Goal: Transaction & Acquisition: Download file/media

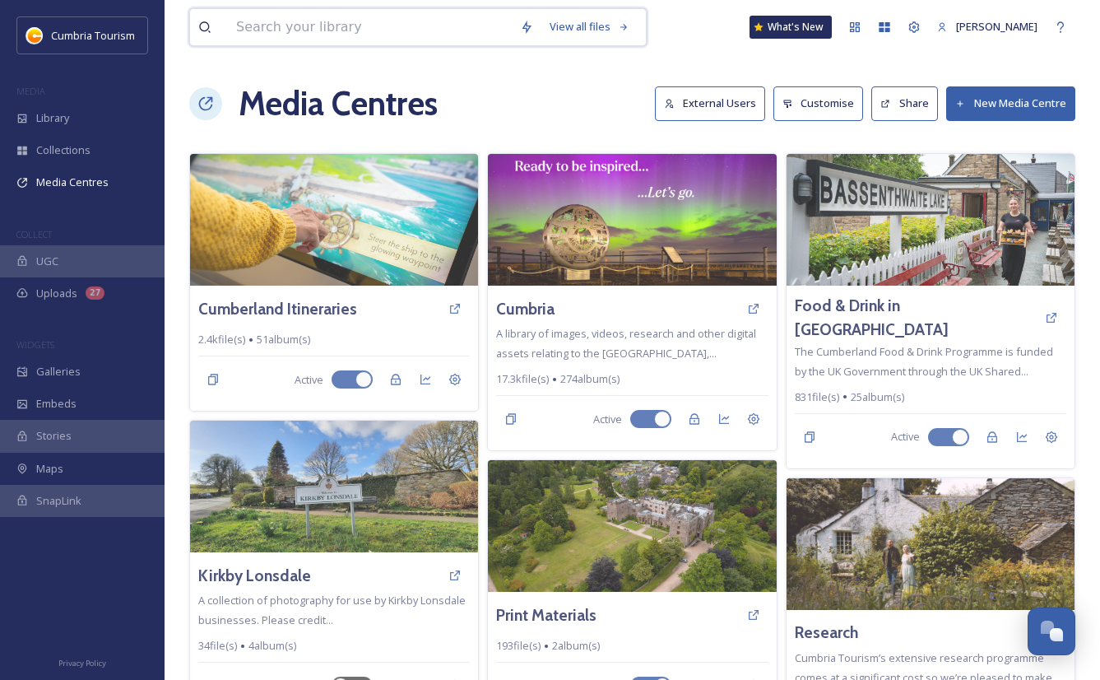
click at [236, 21] on input at bounding box center [370, 27] width 284 height 36
type input "masons arms"
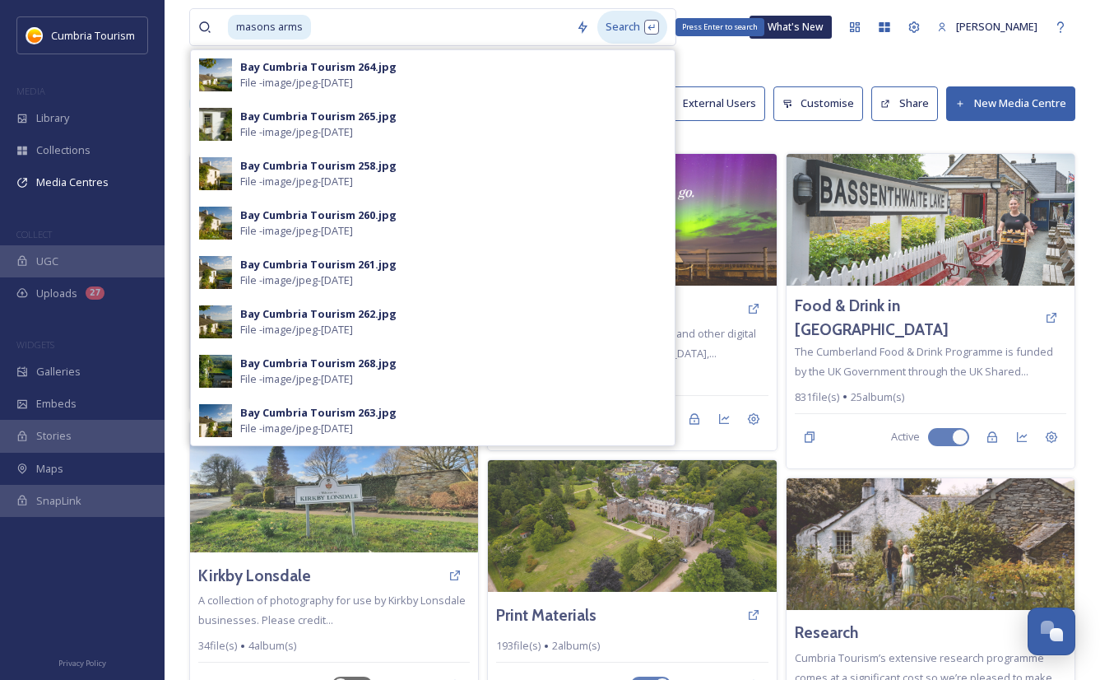
click at [627, 25] on div "Search Press Enter to search" at bounding box center [633, 27] width 70 height 32
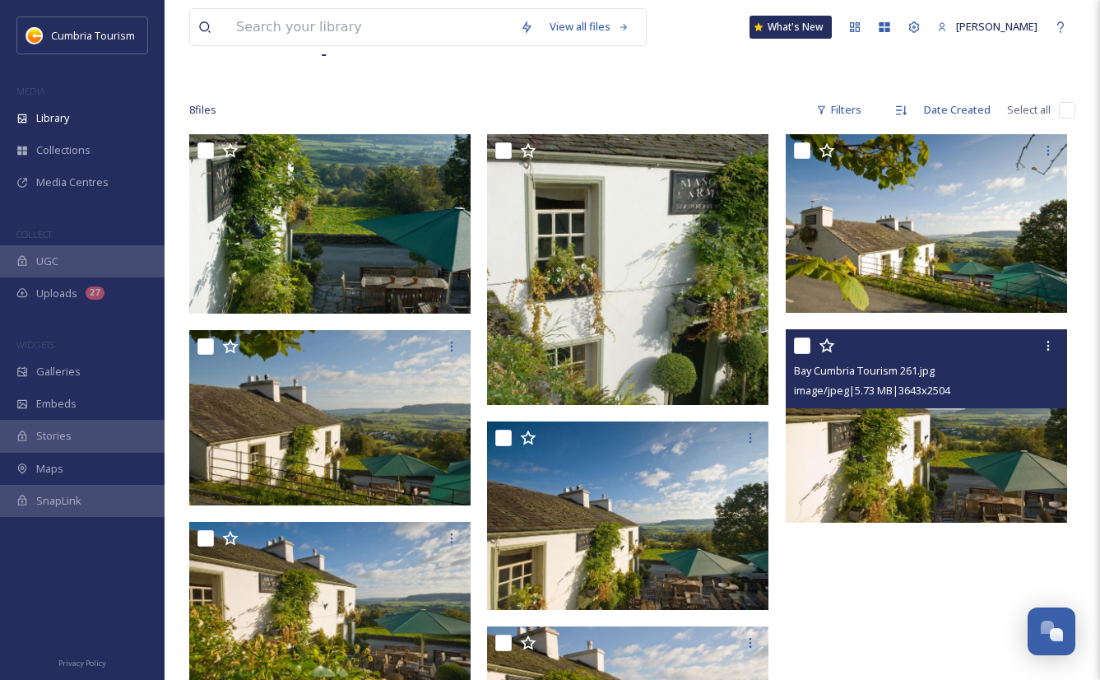
scroll to position [165, 0]
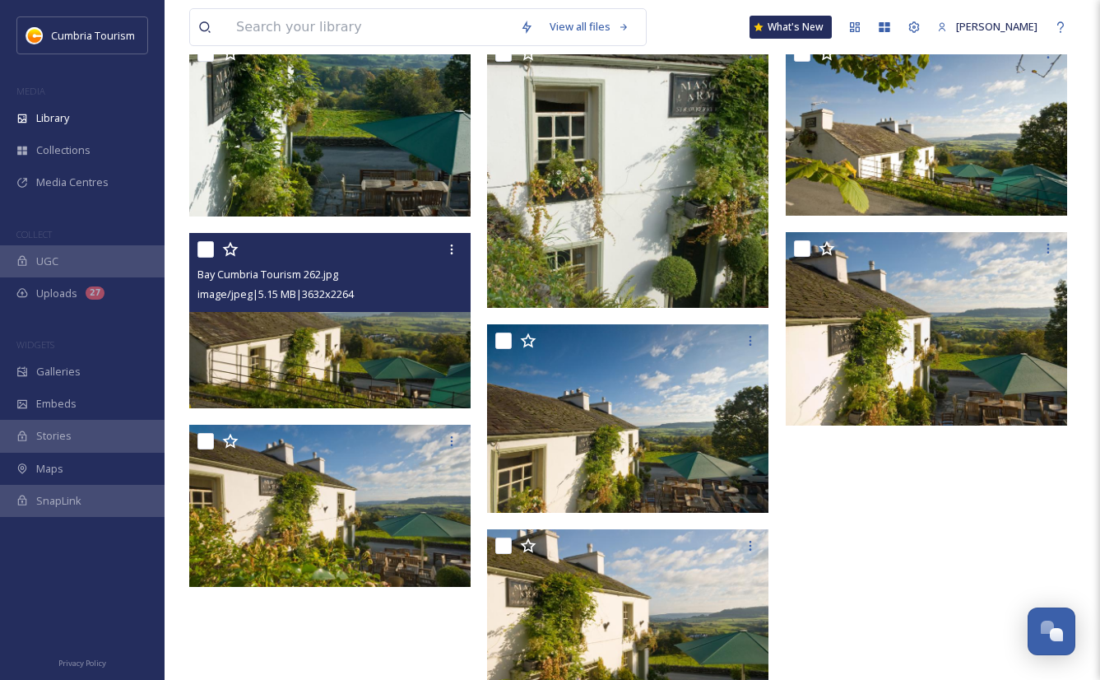
click at [390, 362] on img at bounding box center [329, 320] width 281 height 175
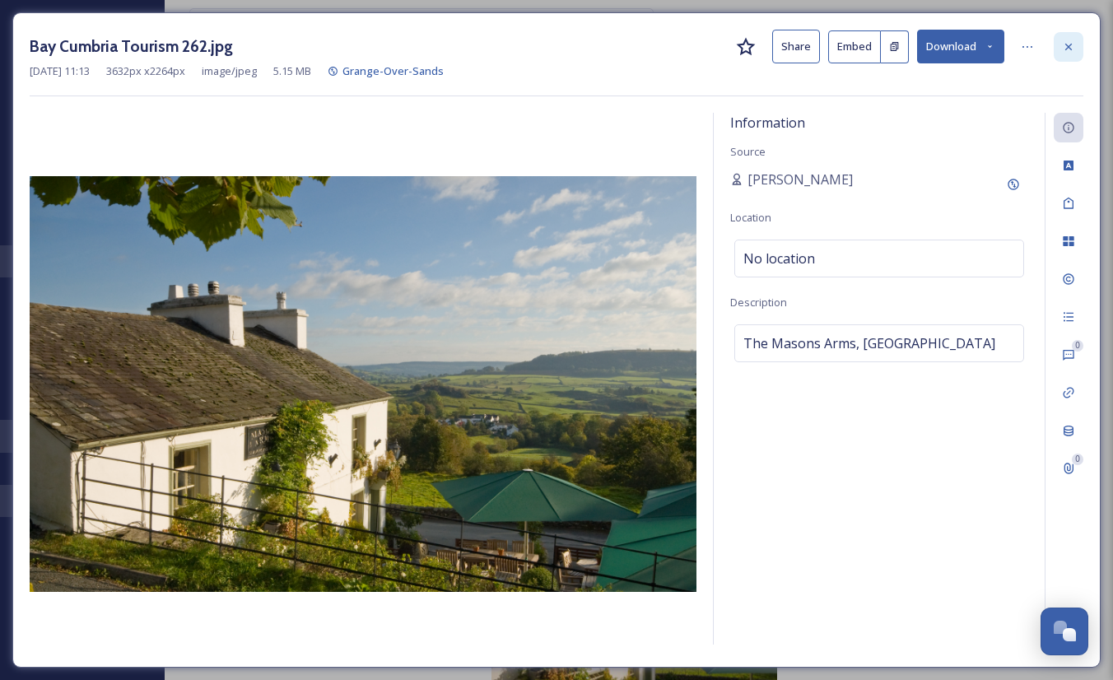
click at [1069, 49] on icon at bounding box center [1068, 46] width 13 height 13
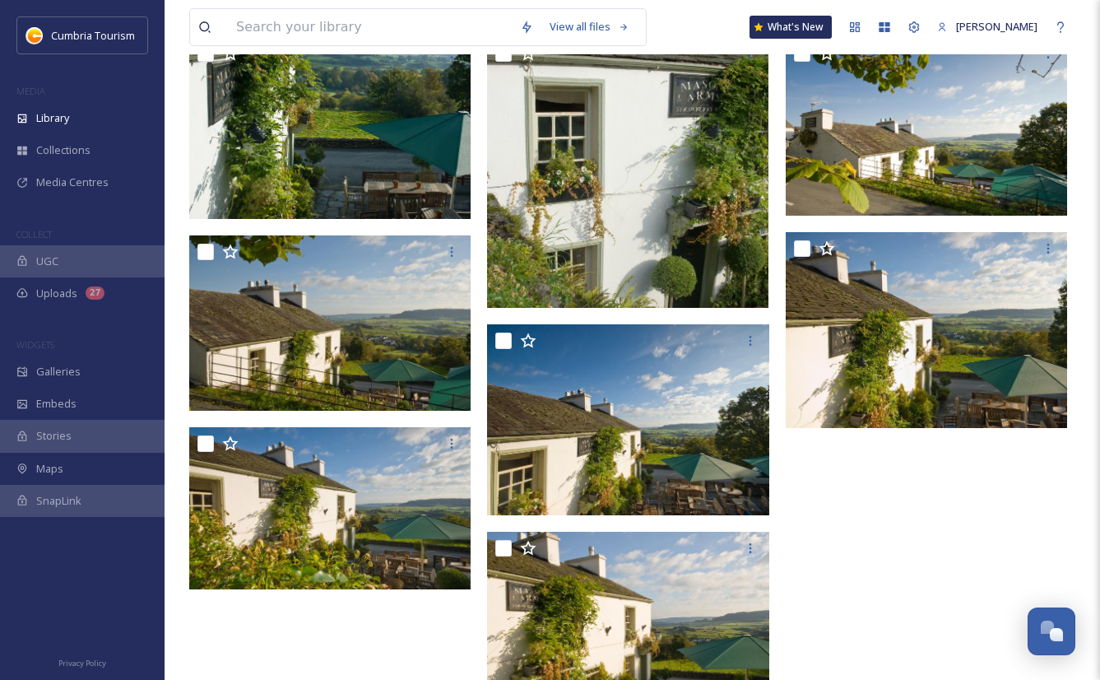
click at [915, 565] on div at bounding box center [931, 376] width 290 height 679
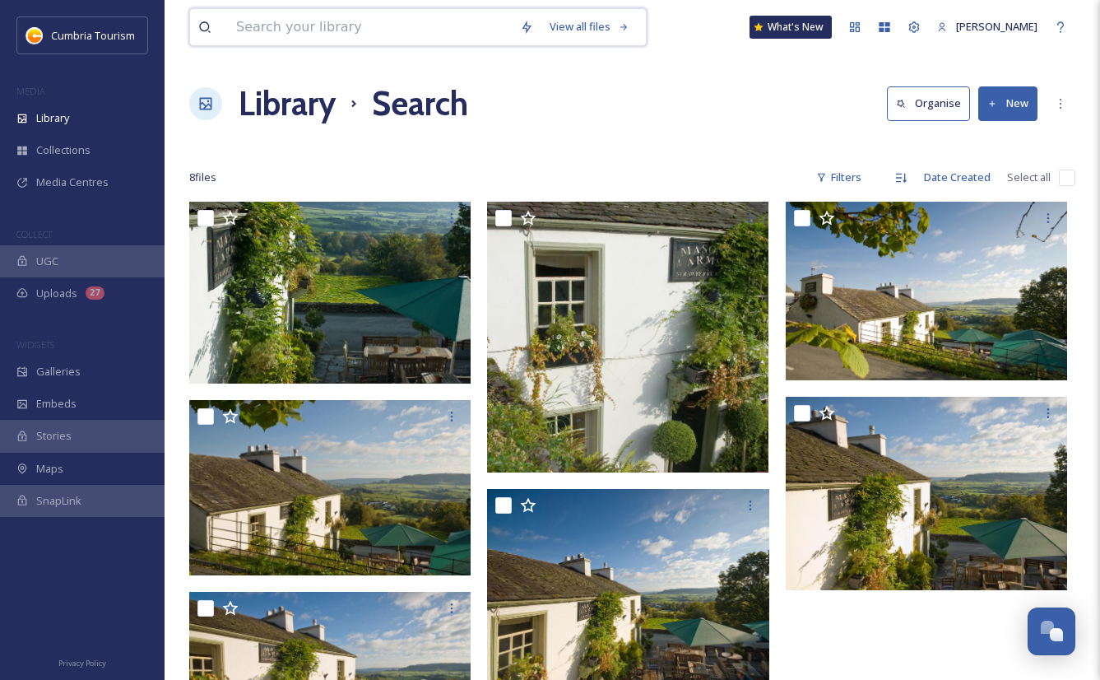
click at [310, 20] on input at bounding box center [370, 27] width 284 height 36
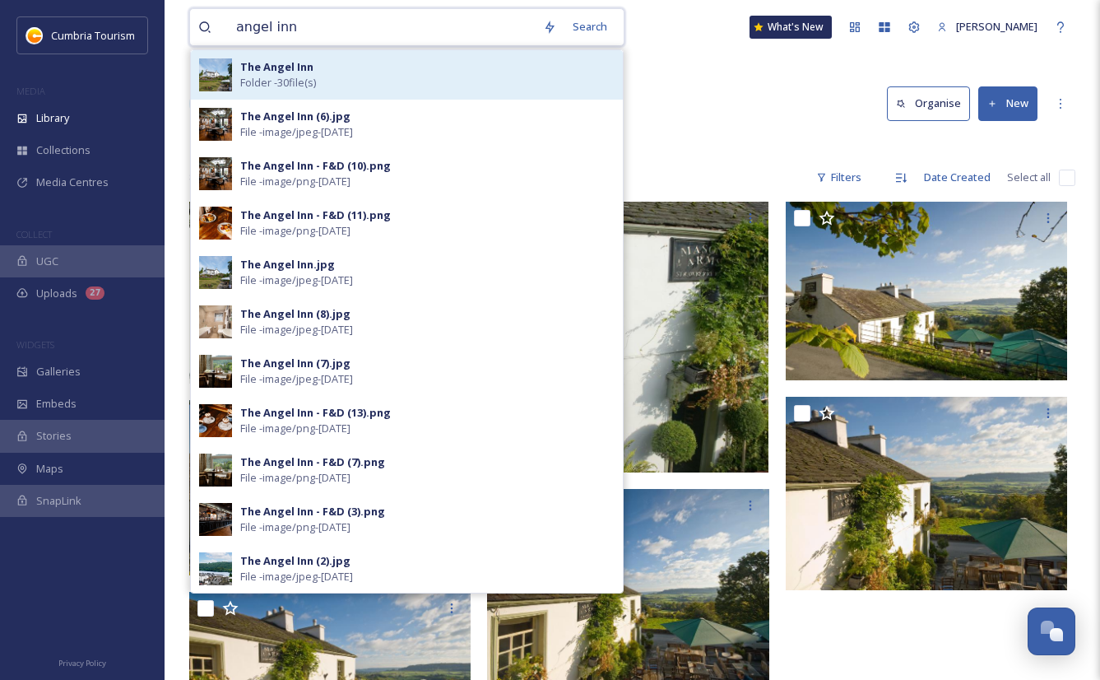
type input "angel inn"
click at [374, 53] on div "The Angel Inn Folder - 30 file(s)" at bounding box center [407, 74] width 432 height 49
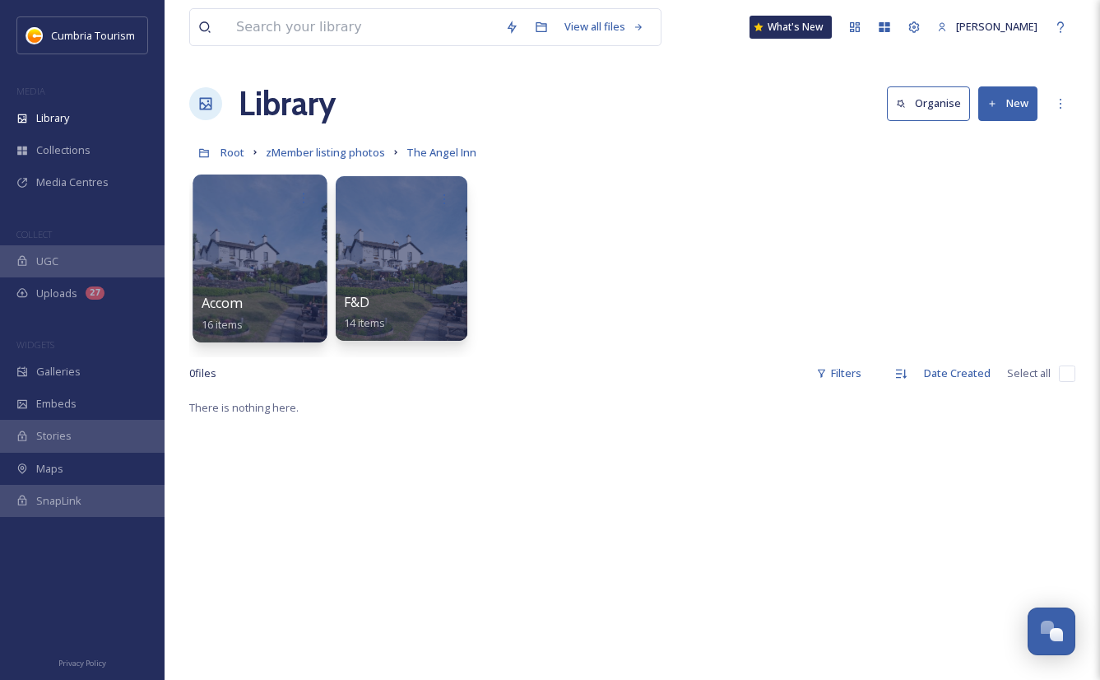
click at [244, 244] on div at bounding box center [260, 258] width 134 height 168
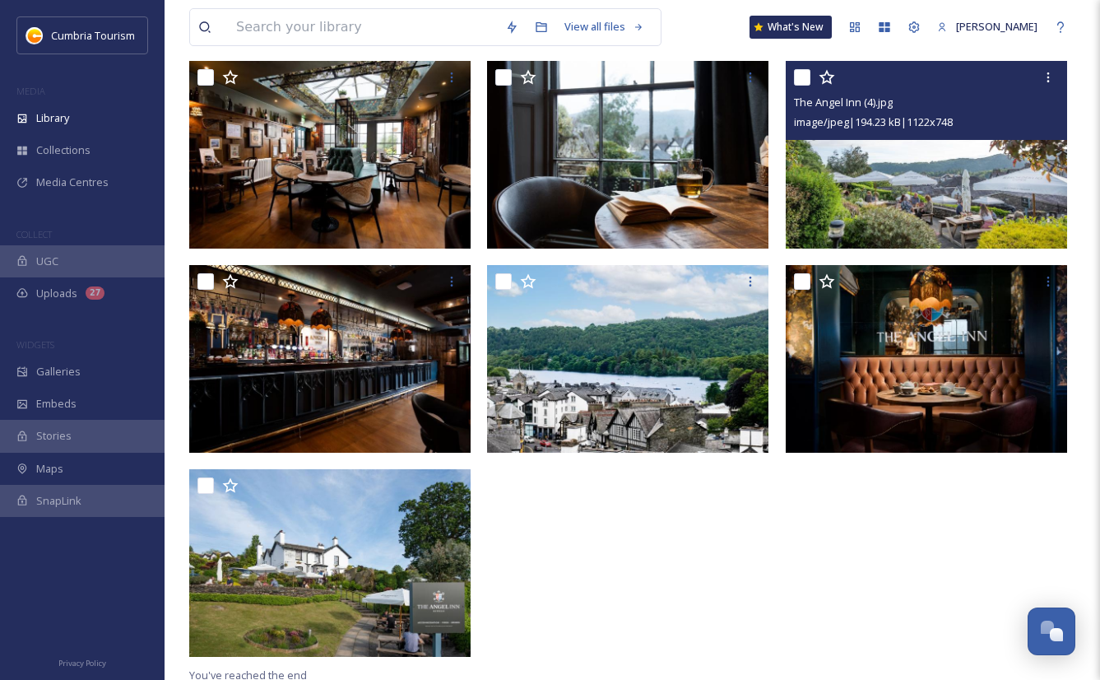
scroll to position [782, 0]
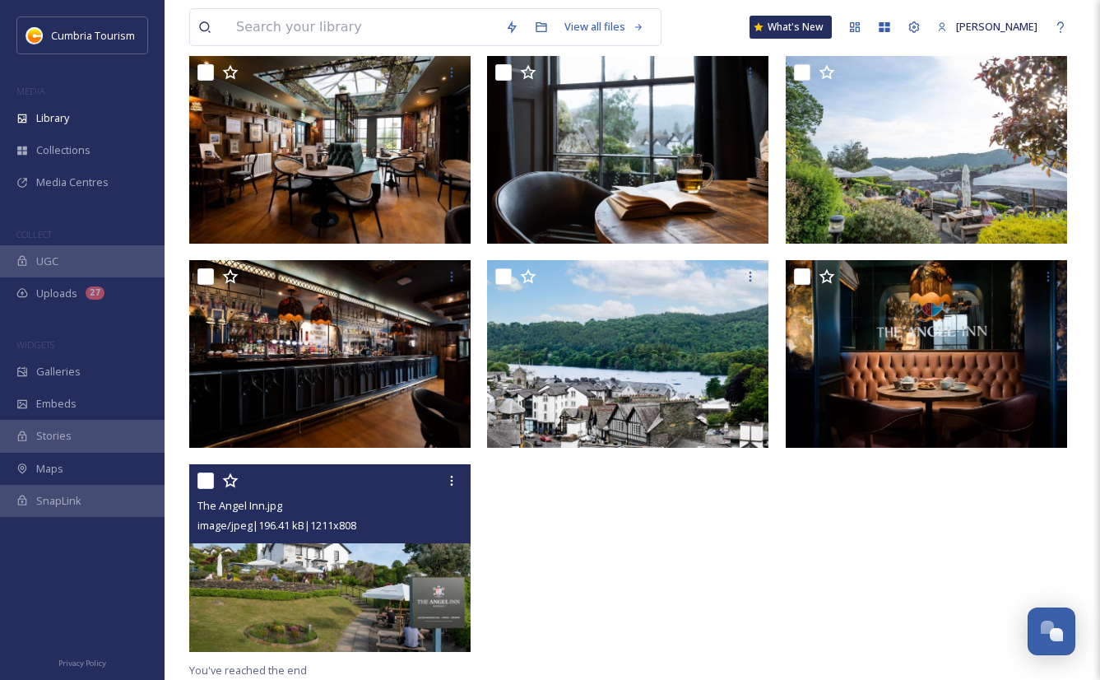
click at [377, 574] on img at bounding box center [329, 558] width 281 height 188
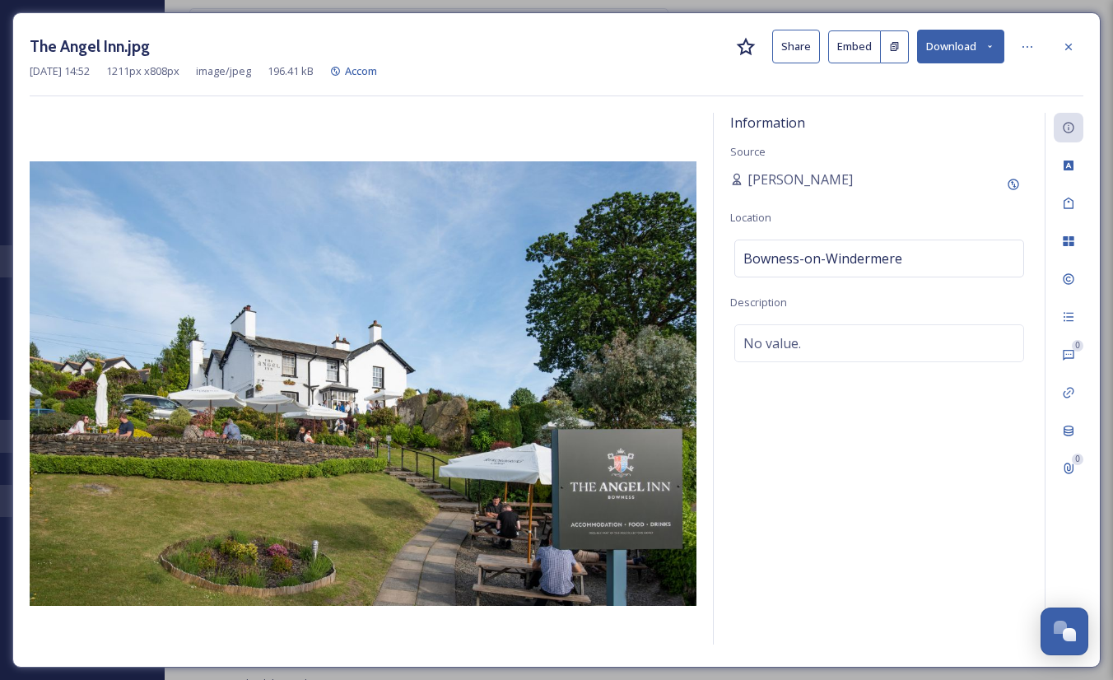
click at [949, 47] on button "Download" at bounding box center [960, 47] width 87 height 34
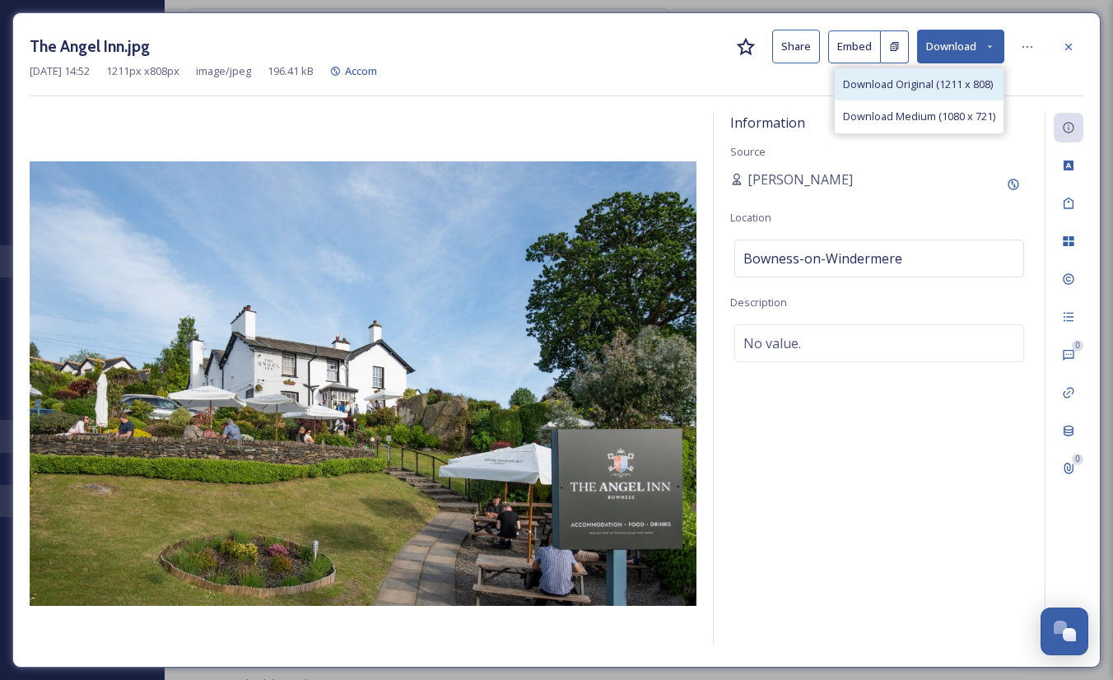
click at [863, 84] on span "Download Original (1211 x 808)" at bounding box center [918, 85] width 150 height 16
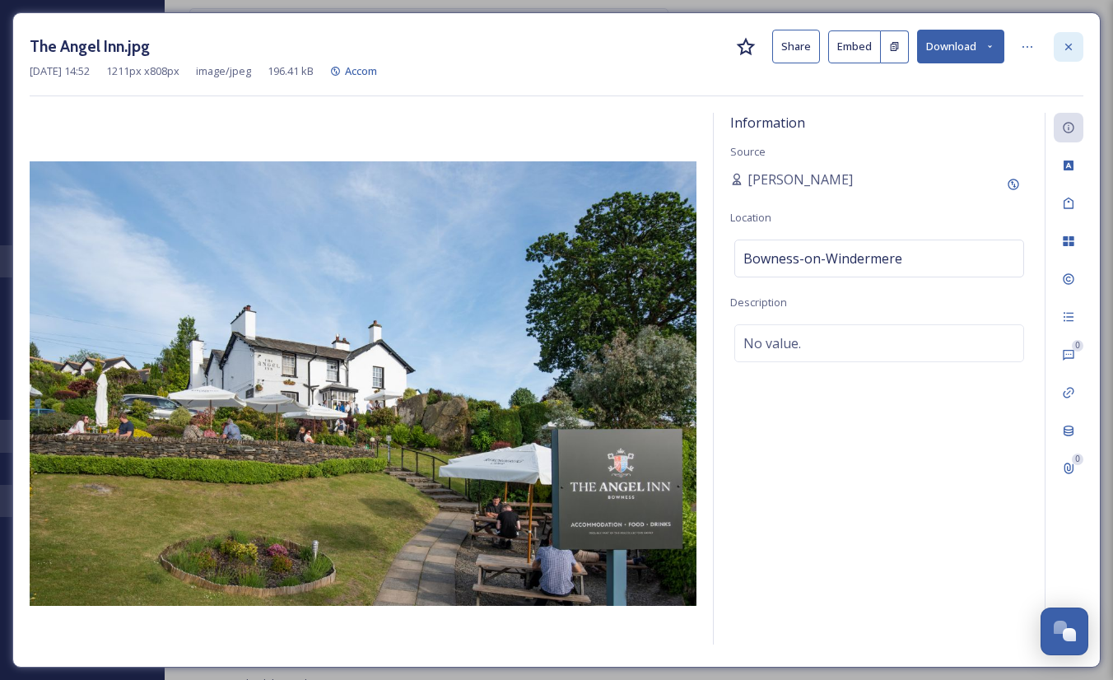
click at [1066, 56] on div at bounding box center [1068, 47] width 30 height 30
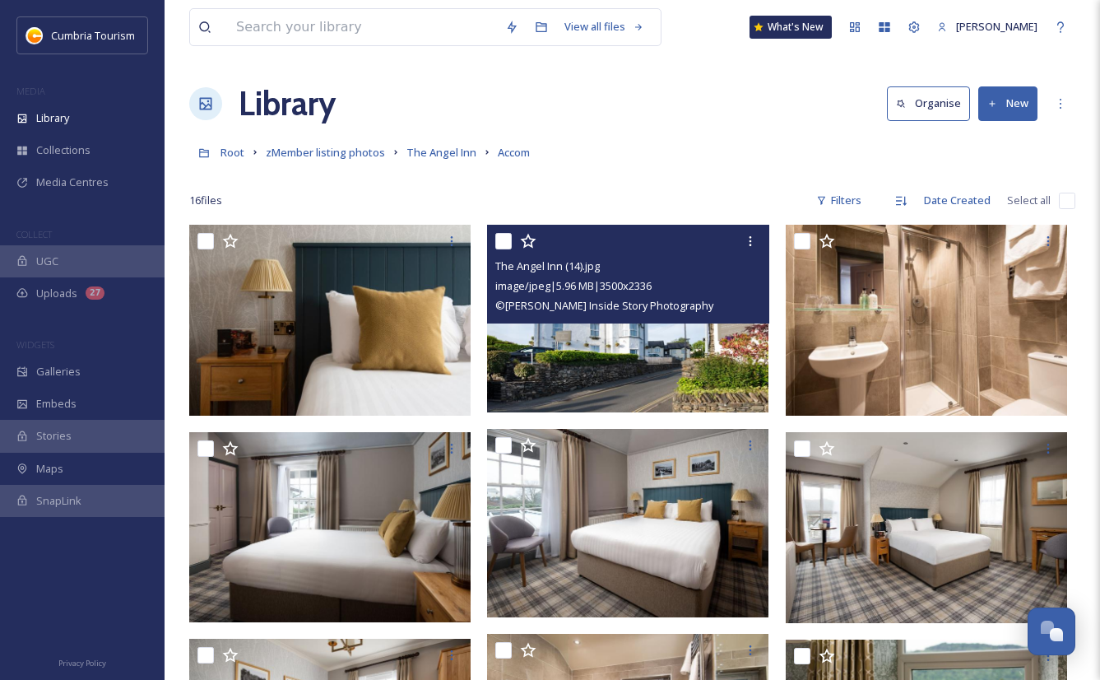
click at [609, 383] on img at bounding box center [627, 319] width 281 height 188
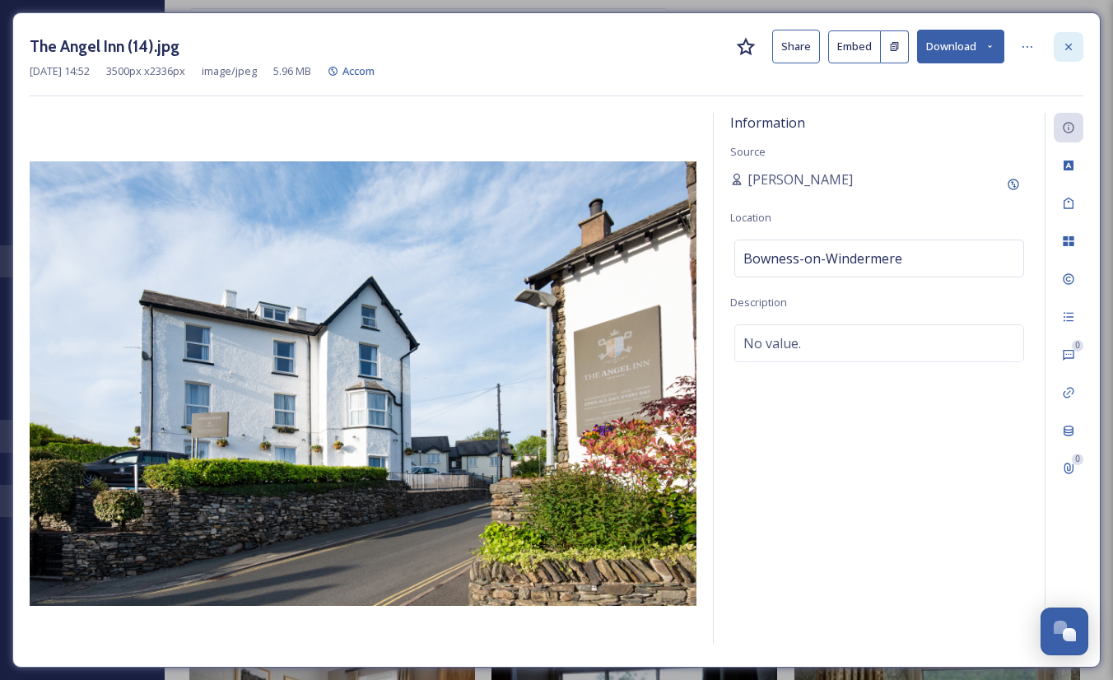
click at [1063, 45] on icon at bounding box center [1068, 46] width 13 height 13
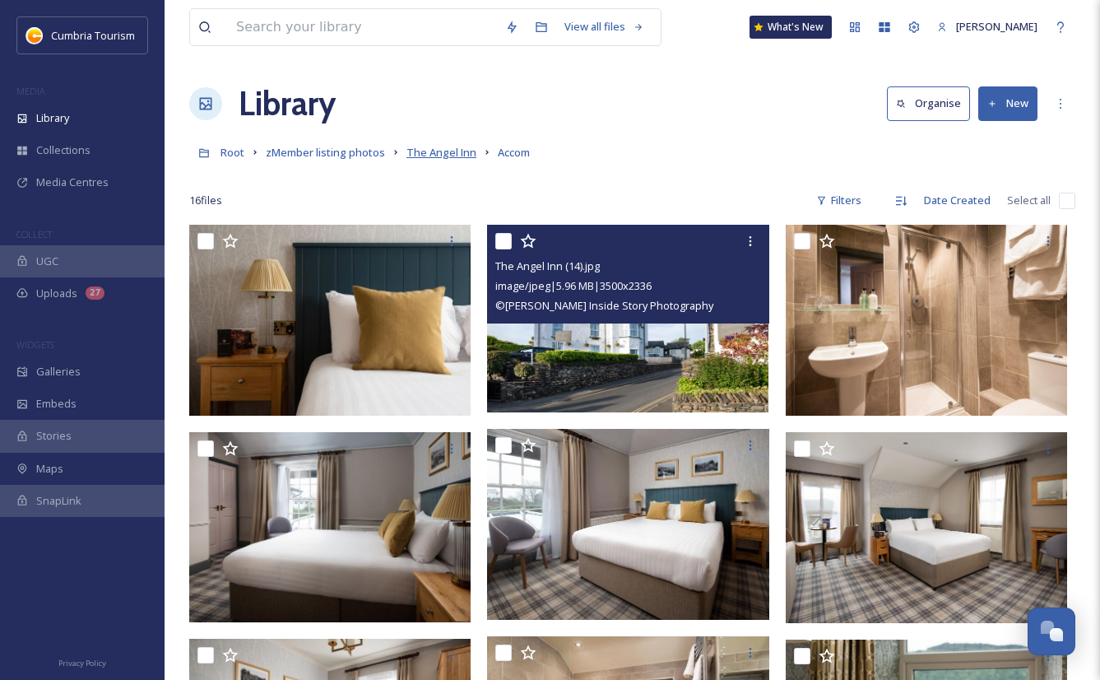
click at [439, 155] on span "The Angel Inn" at bounding box center [442, 152] width 70 height 15
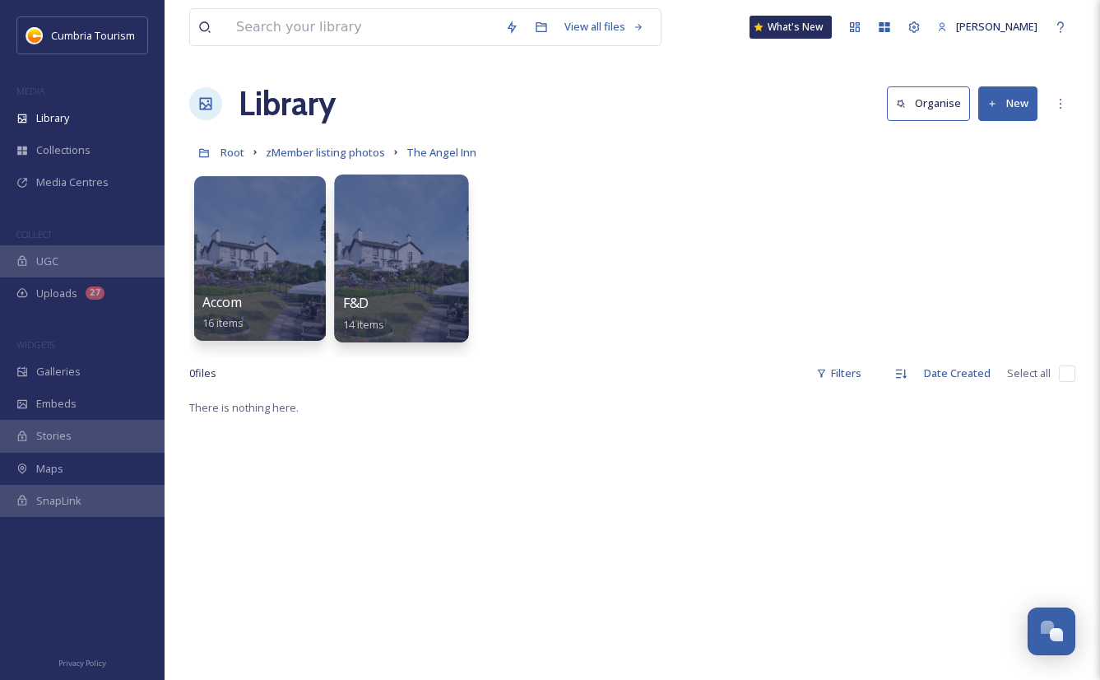
click at [387, 253] on div at bounding box center [401, 258] width 134 height 168
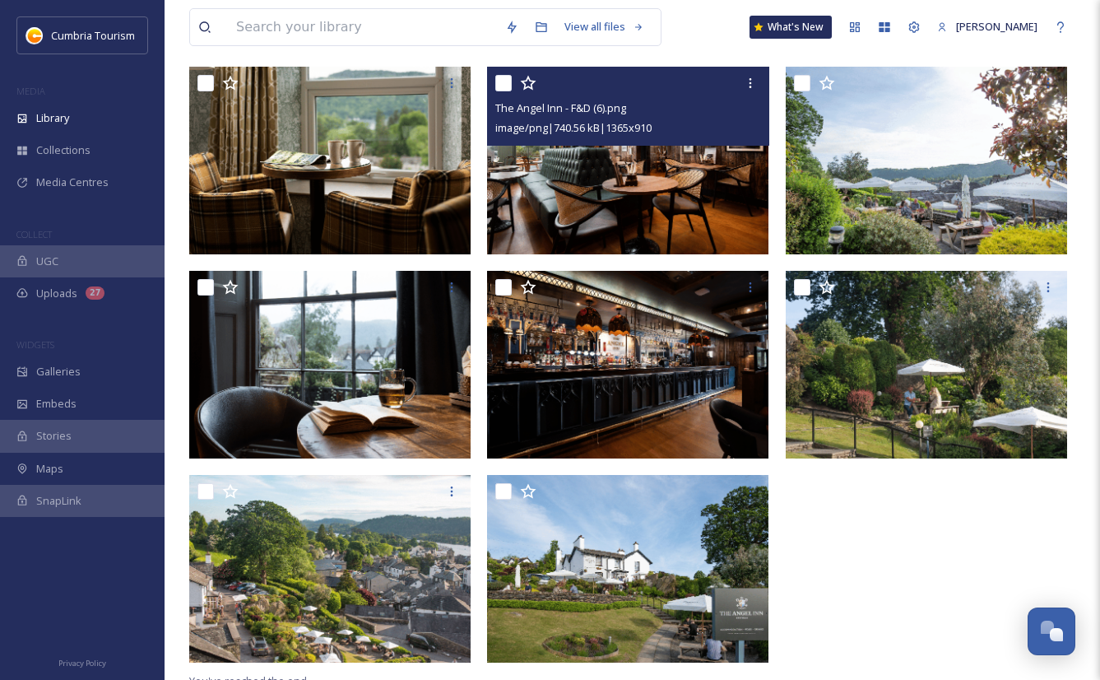
scroll to position [576, 0]
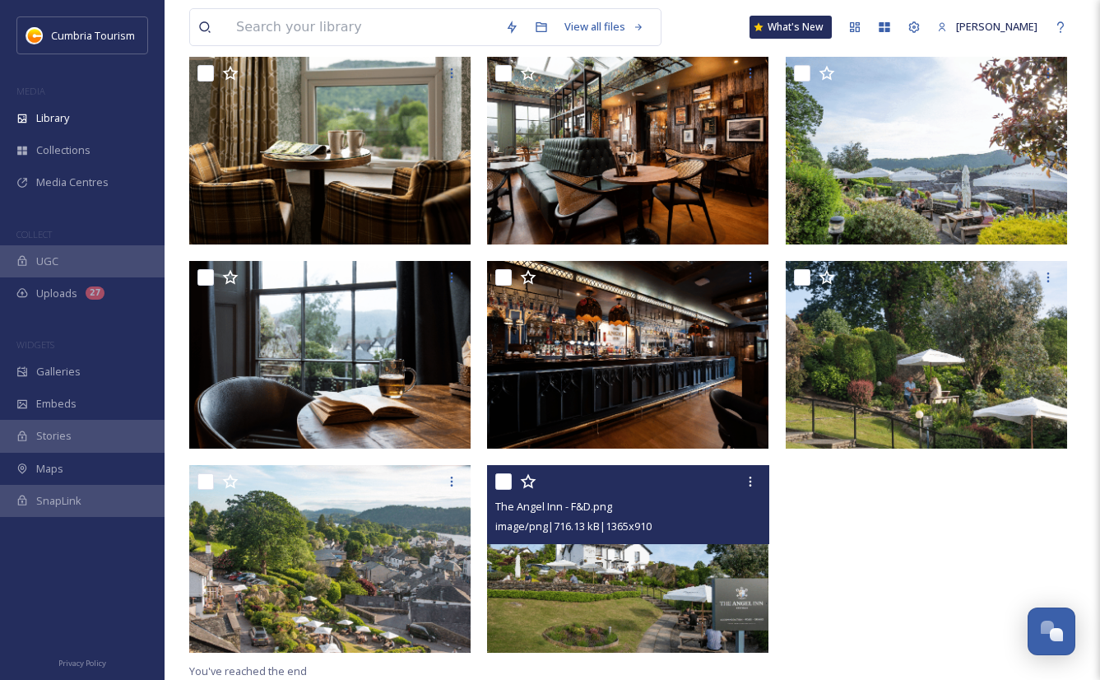
click at [690, 523] on div "image/png | 716.13 kB | 1365 x 910" at bounding box center [629, 526] width 269 height 20
click at [615, 567] on img at bounding box center [627, 559] width 281 height 188
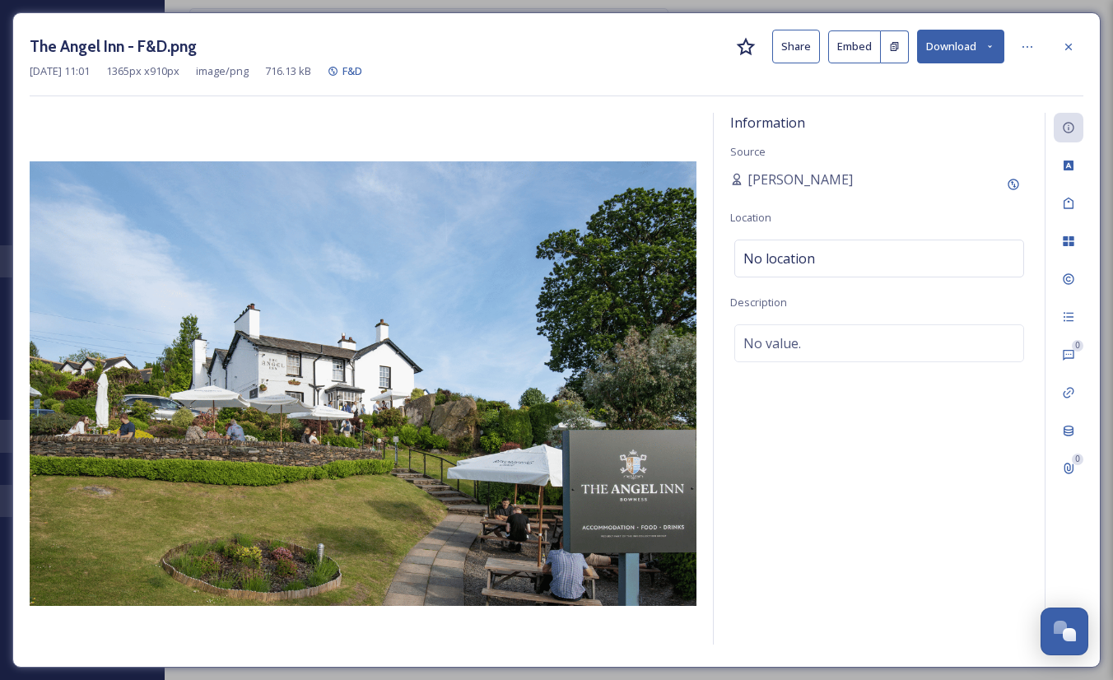
click at [954, 57] on button "Download" at bounding box center [960, 47] width 87 height 34
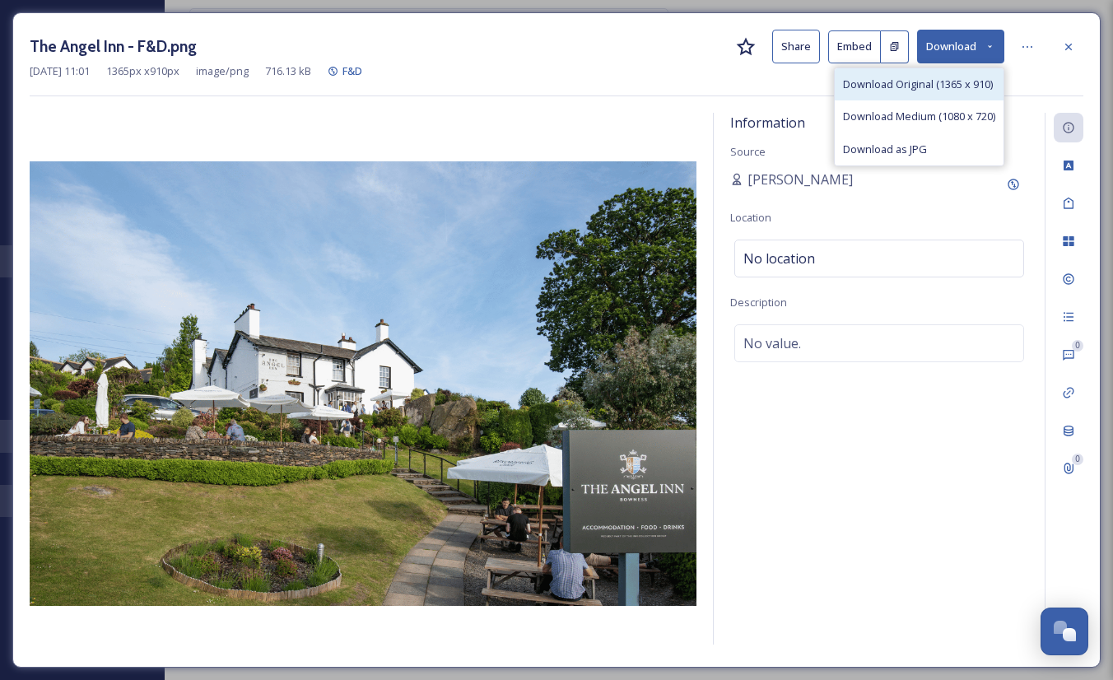
click at [908, 90] on span "Download Original (1365 x 910)" at bounding box center [918, 85] width 150 height 16
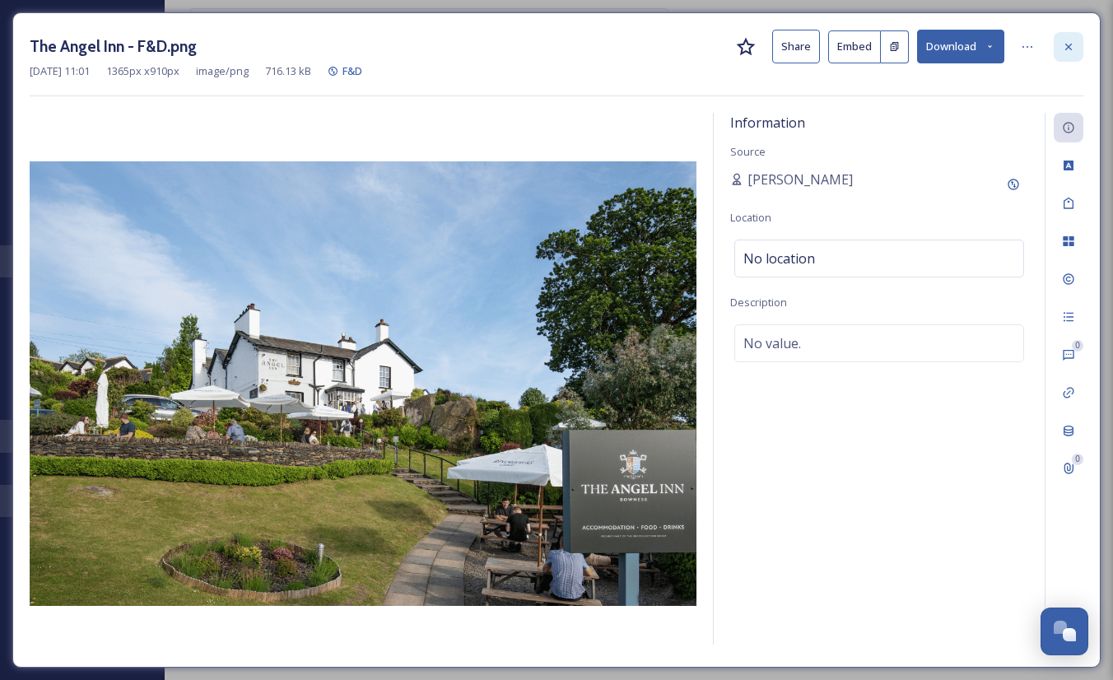
click at [1069, 50] on icon at bounding box center [1068, 46] width 13 height 13
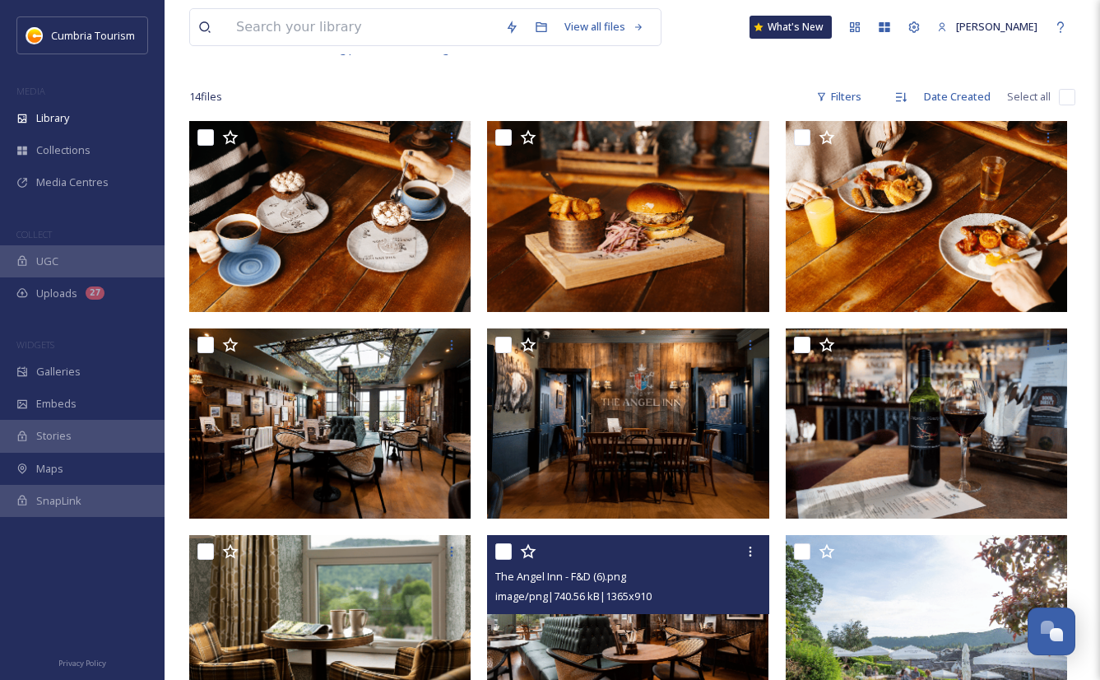
scroll to position [82, 0]
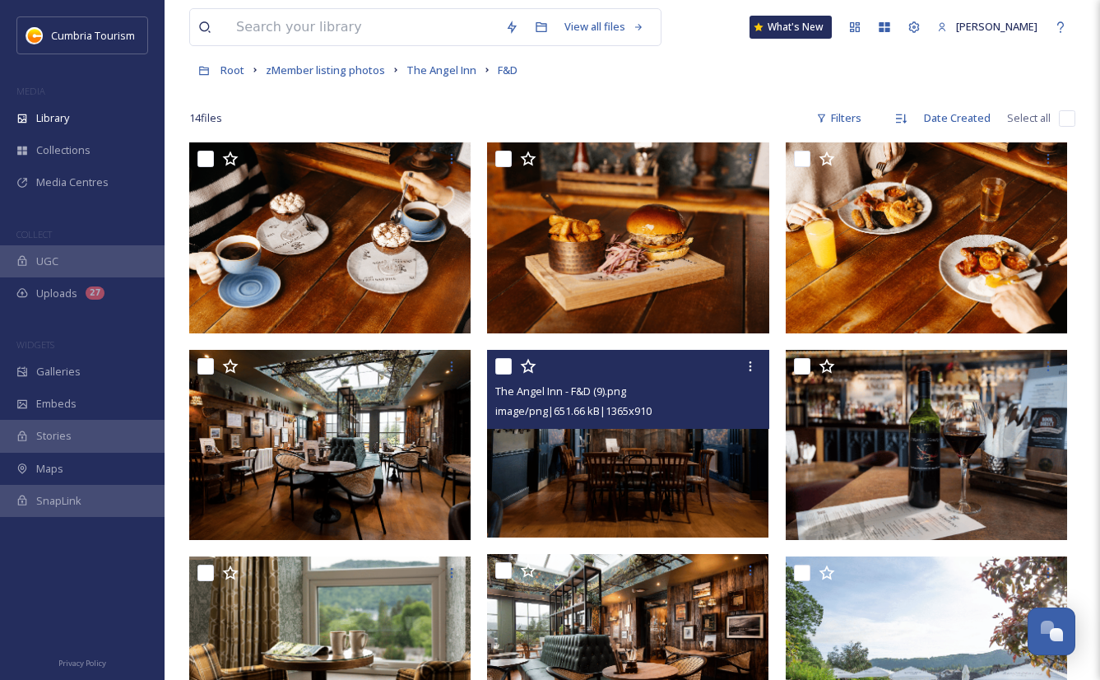
click at [637, 484] on img at bounding box center [627, 443] width 281 height 188
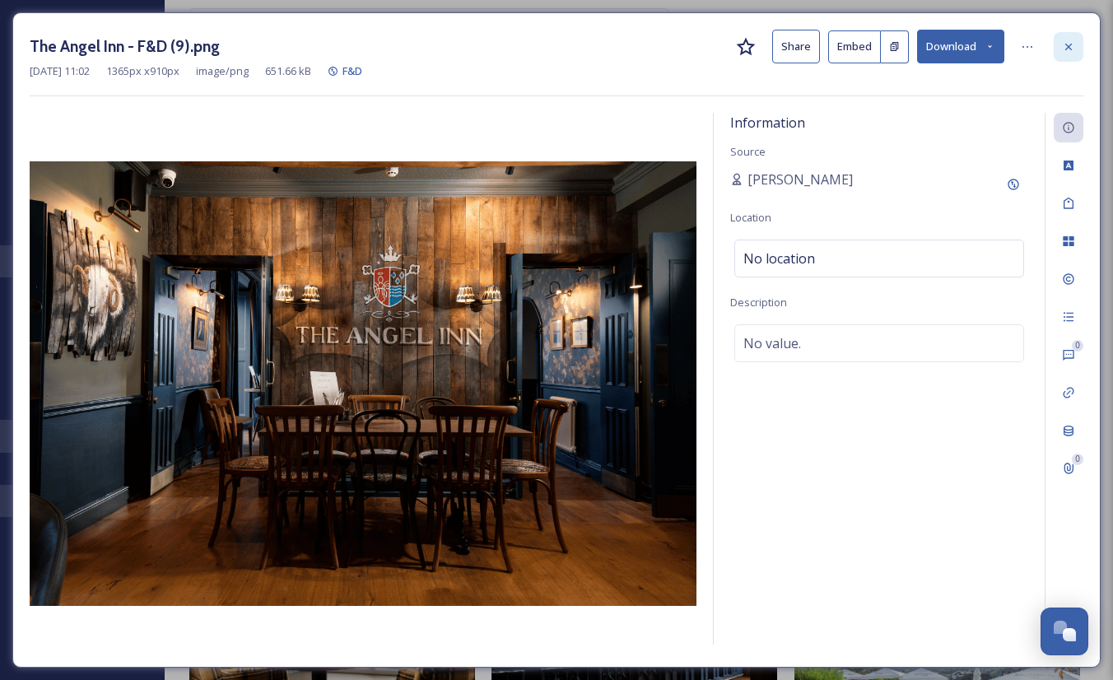
click at [1068, 49] on icon at bounding box center [1068, 46] width 13 height 13
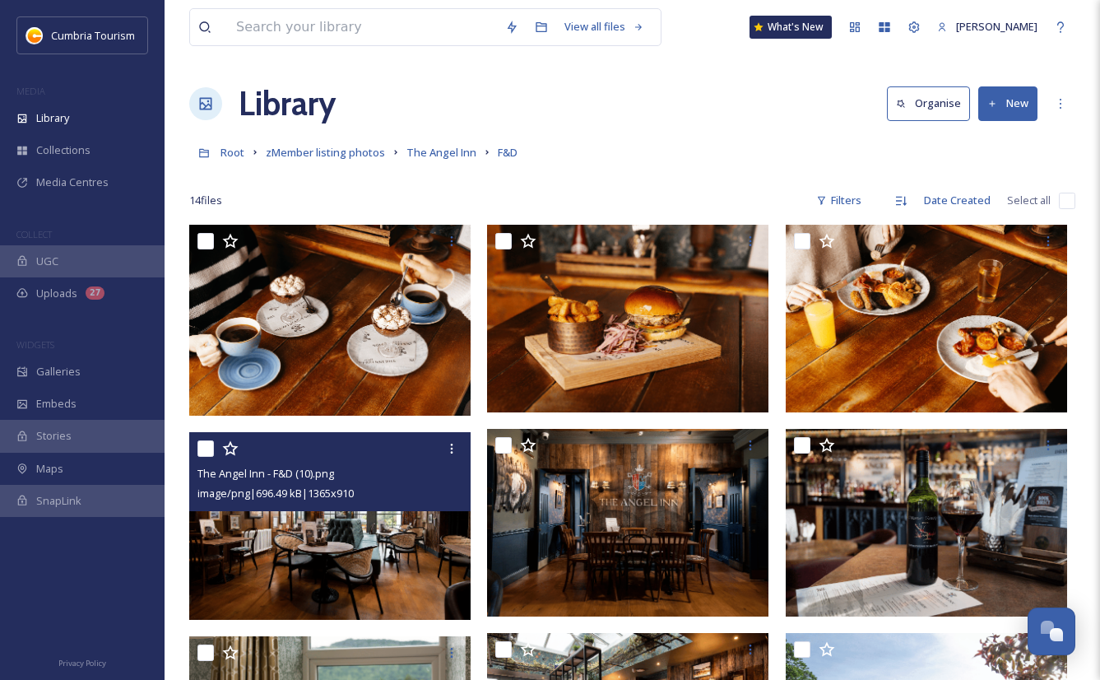
click at [332, 593] on img at bounding box center [329, 525] width 281 height 188
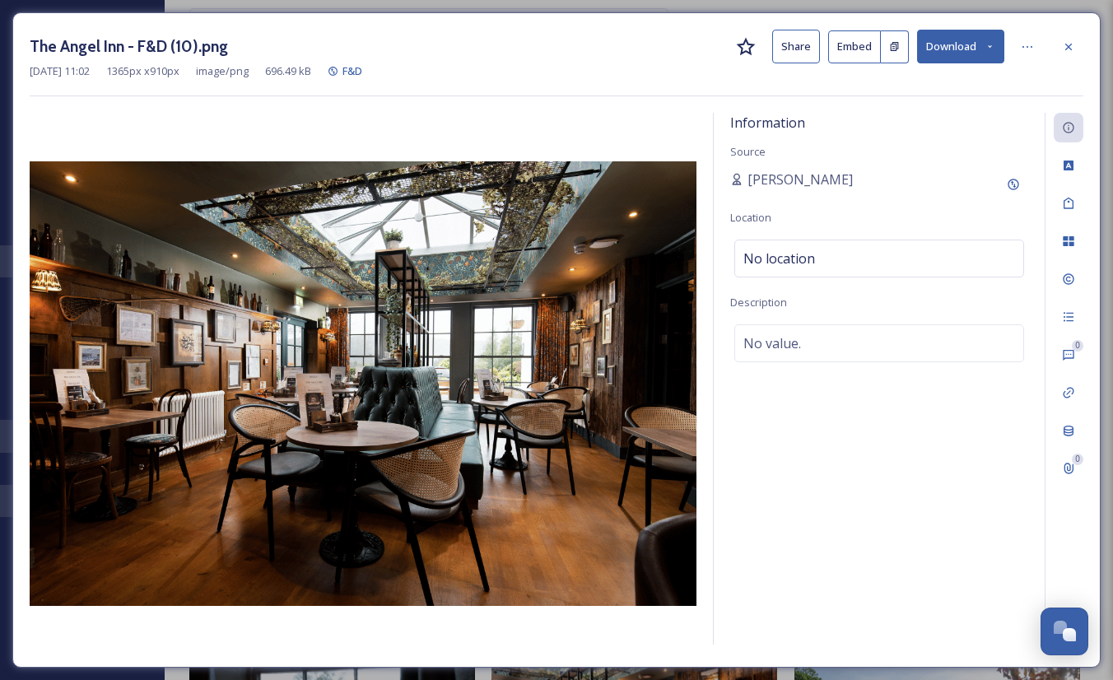
click at [954, 48] on button "Download" at bounding box center [960, 47] width 87 height 34
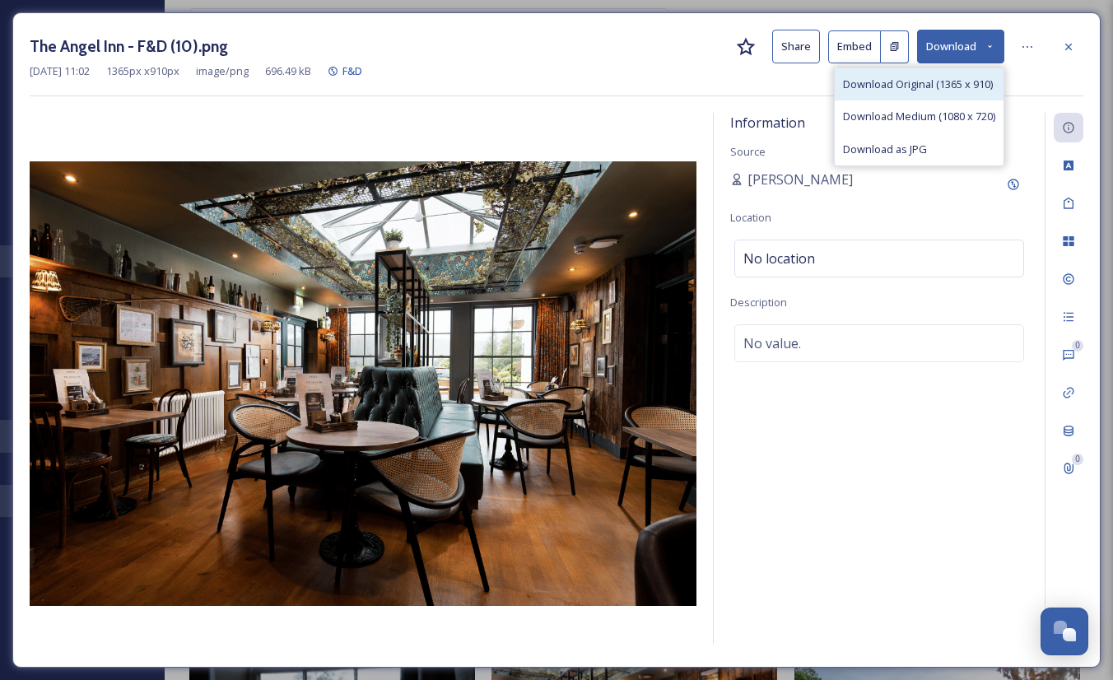
click at [873, 83] on span "Download Original (1365 x 910)" at bounding box center [918, 85] width 150 height 16
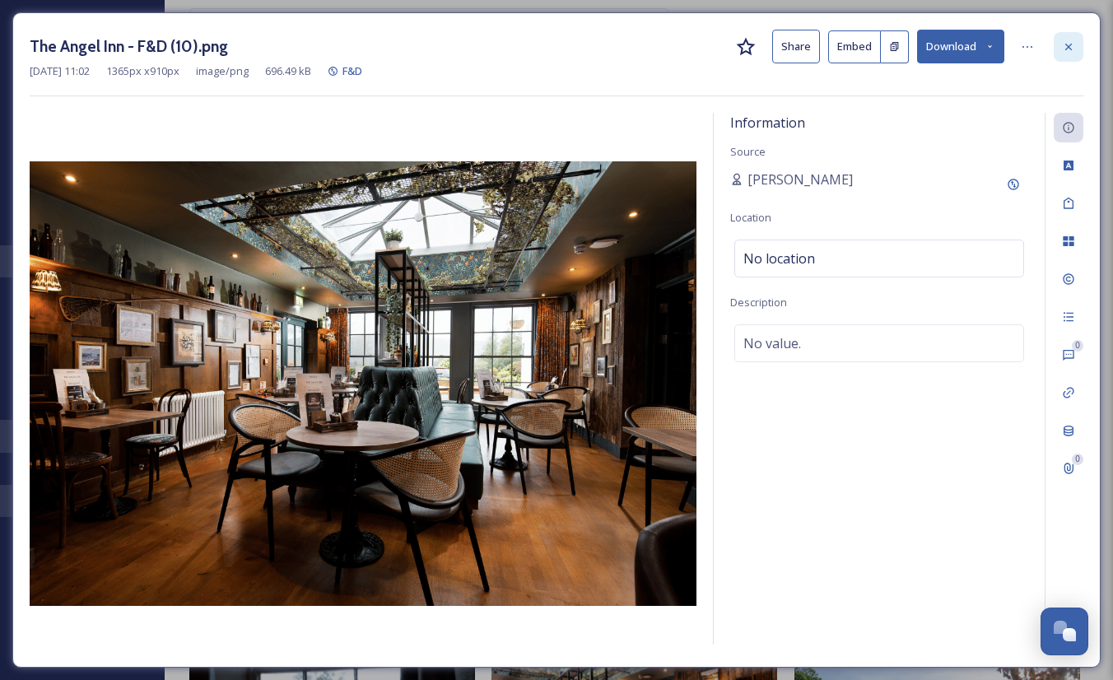
click at [1066, 49] on icon at bounding box center [1068, 46] width 7 height 7
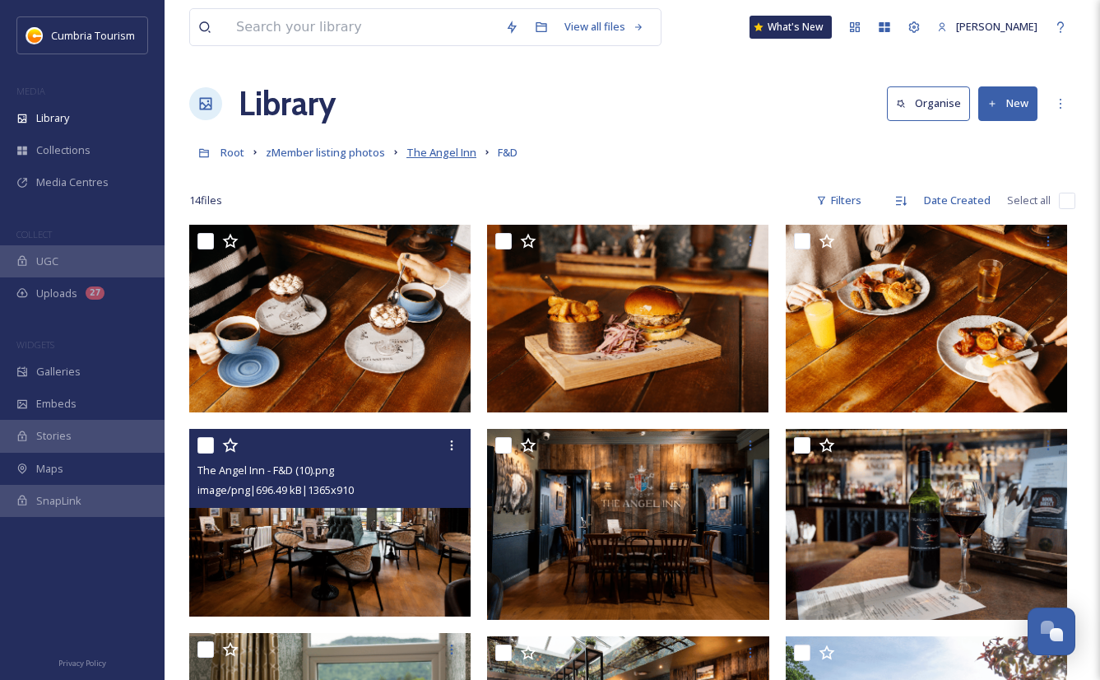
click at [423, 152] on span "The Angel Inn" at bounding box center [442, 152] width 70 height 15
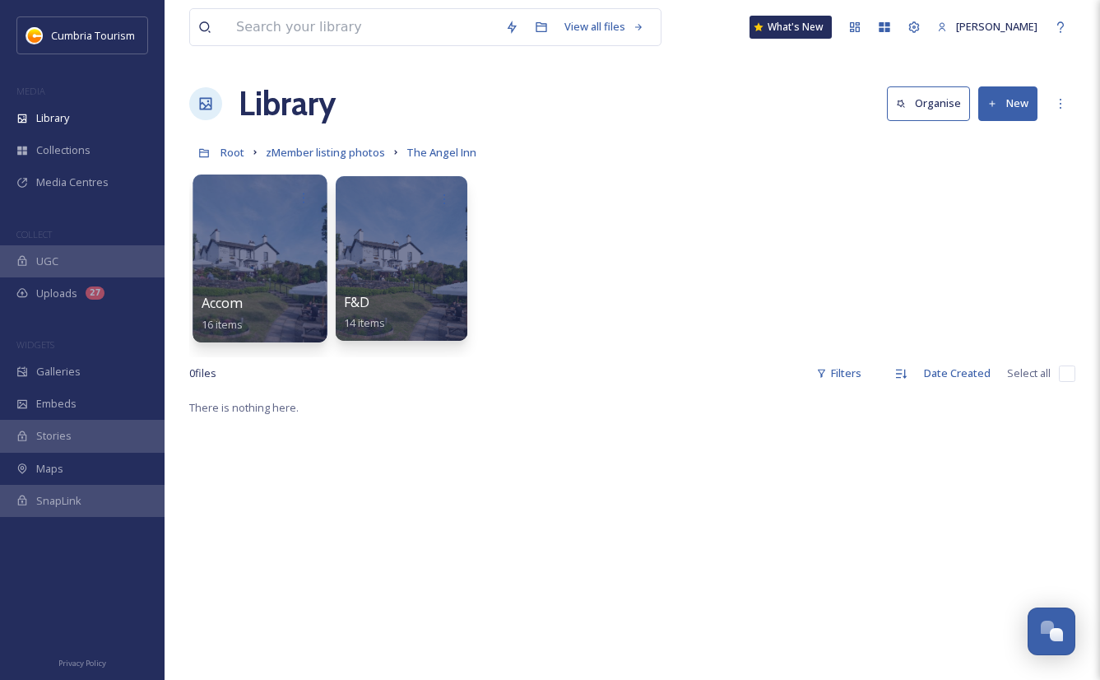
click at [206, 295] on span "Accom" at bounding box center [222, 303] width 40 height 18
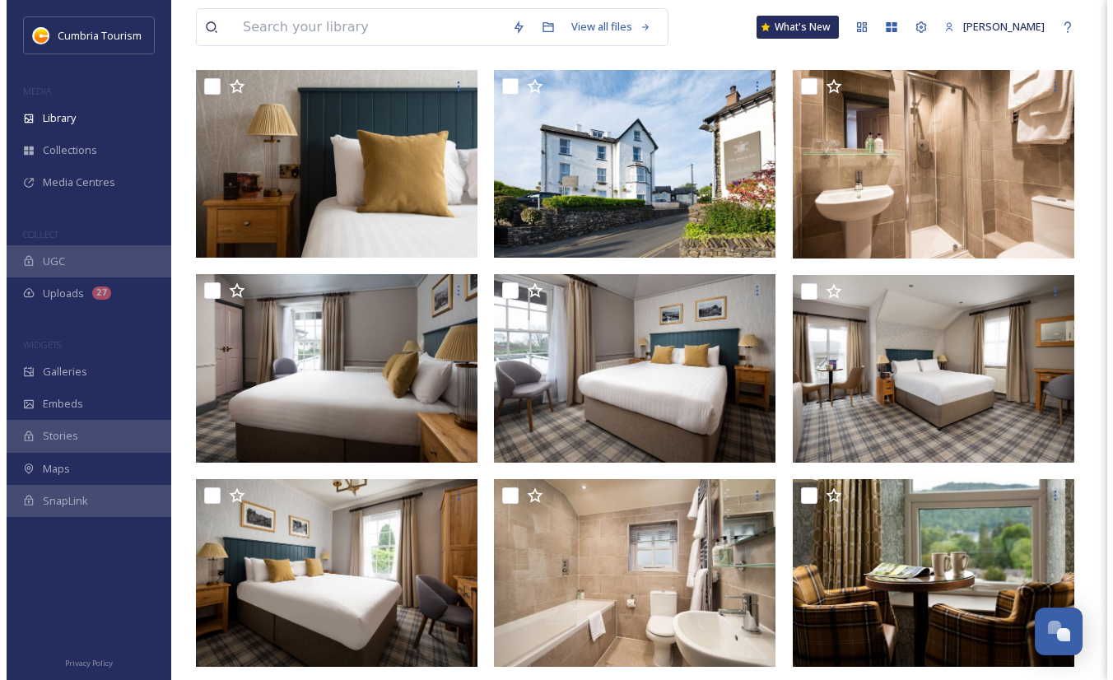
scroll to position [165, 0]
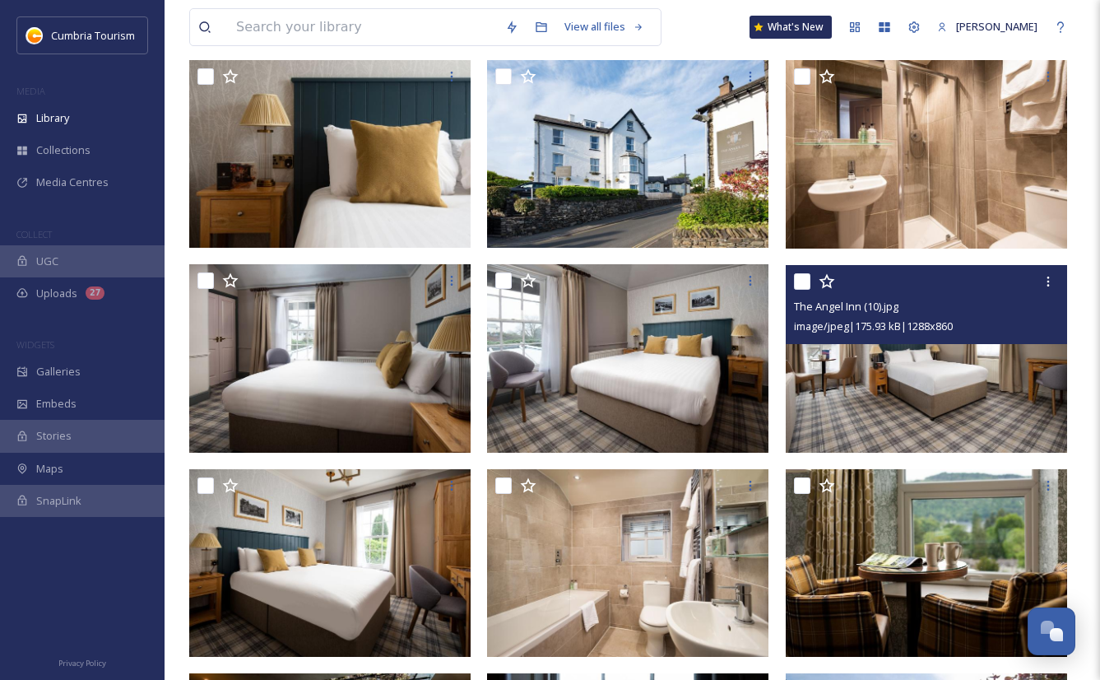
click at [821, 385] on img at bounding box center [926, 359] width 281 height 188
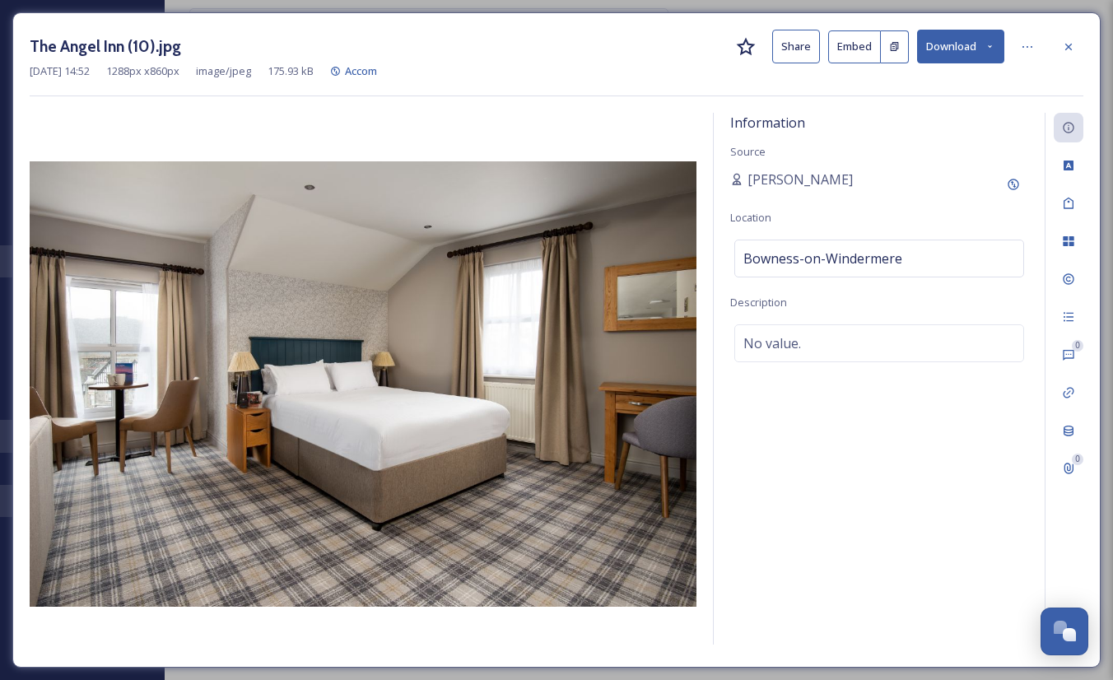
click at [956, 53] on button "Download" at bounding box center [960, 47] width 87 height 34
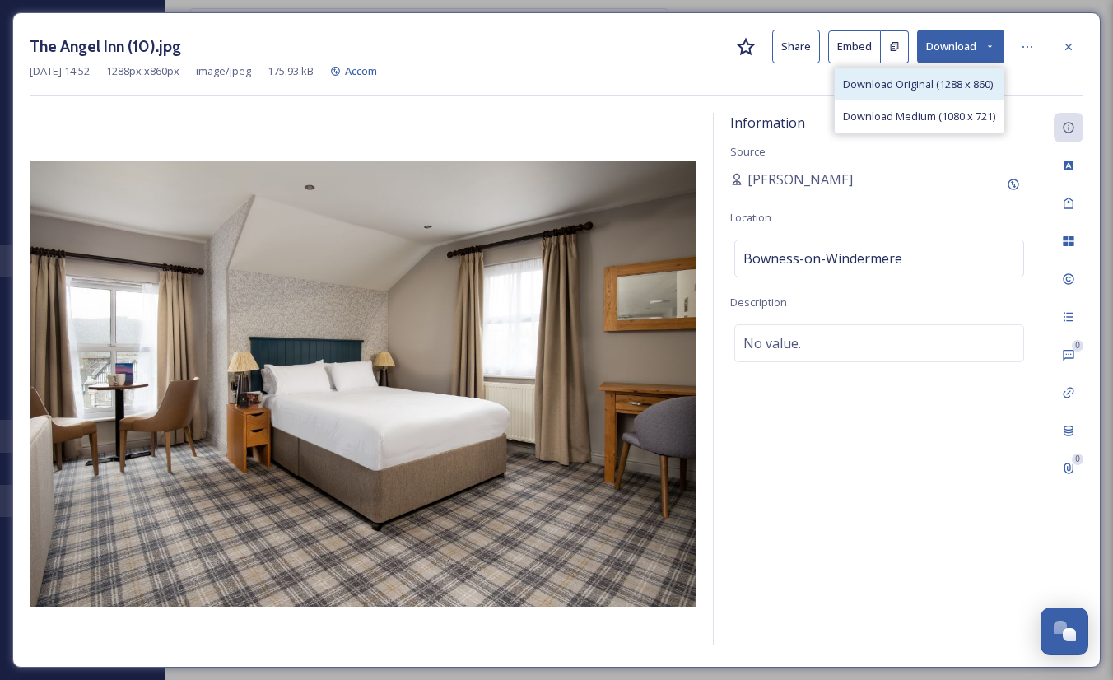
click at [864, 88] on span "Download Original (1288 x 860)" at bounding box center [918, 85] width 150 height 16
